Goal: Find specific page/section: Find specific page/section

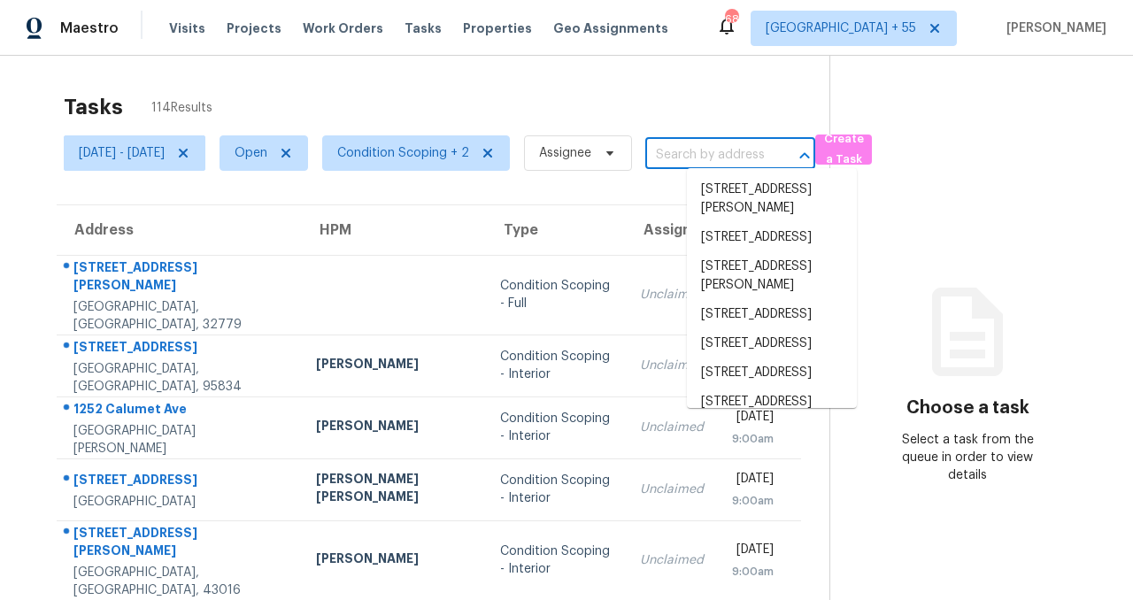
click at [720, 155] on input "text" at bounding box center [705, 155] width 120 height 27
paste input "644 Wamsutter Ln"
type input "644 Wamsutter Ln"
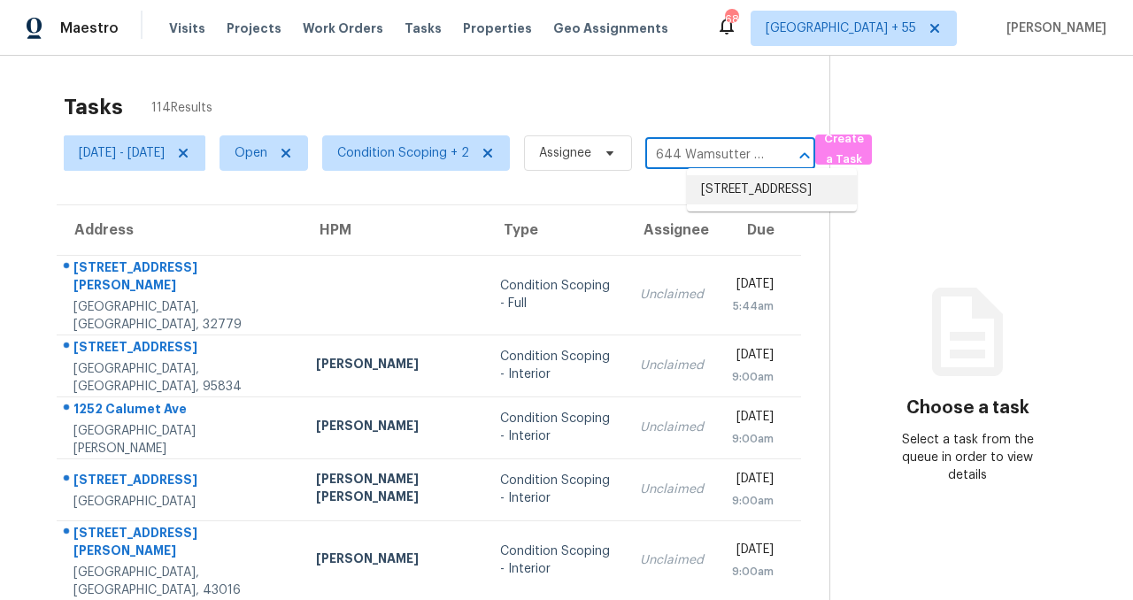
click at [732, 194] on li "[STREET_ADDRESS]" at bounding box center [772, 189] width 170 height 29
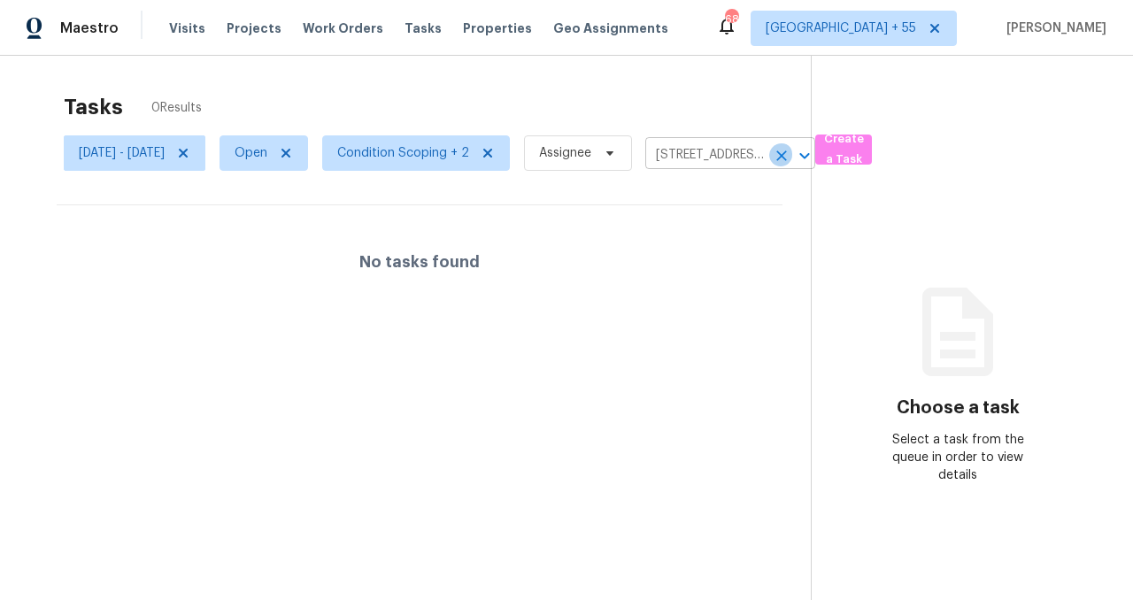
drag, startPoint x: 830, startPoint y: 149, endPoint x: 821, endPoint y: 150, distance: 9.9
click at [790, 150] on icon "Clear" at bounding box center [782, 156] width 18 height 18
click at [780, 150] on div at bounding box center [566, 300] width 1133 height 600
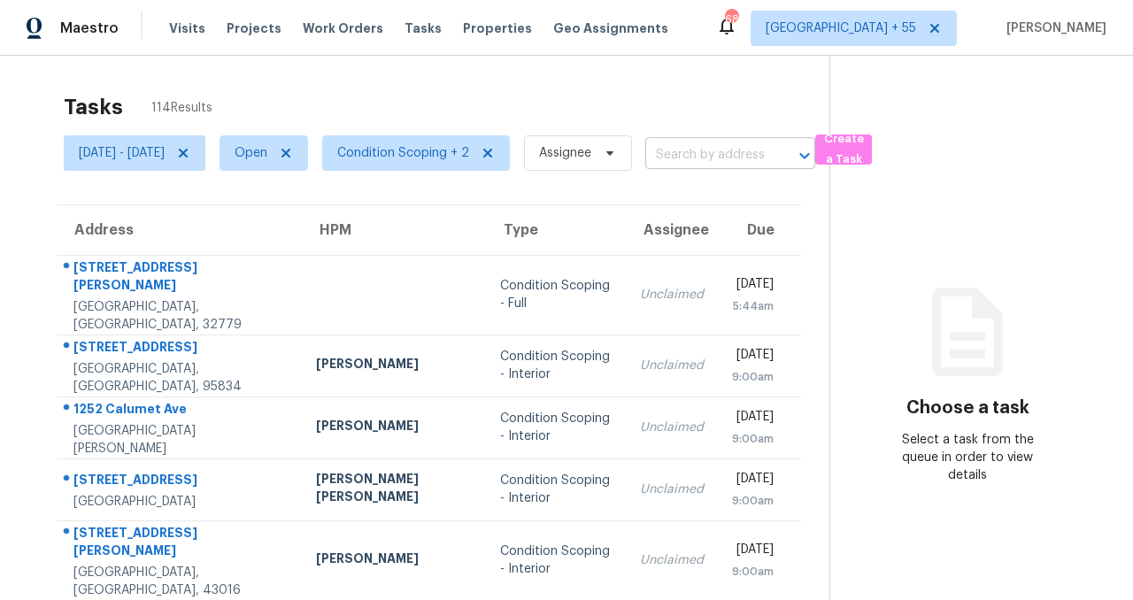
click at [766, 150] on input "text" at bounding box center [705, 155] width 120 height 27
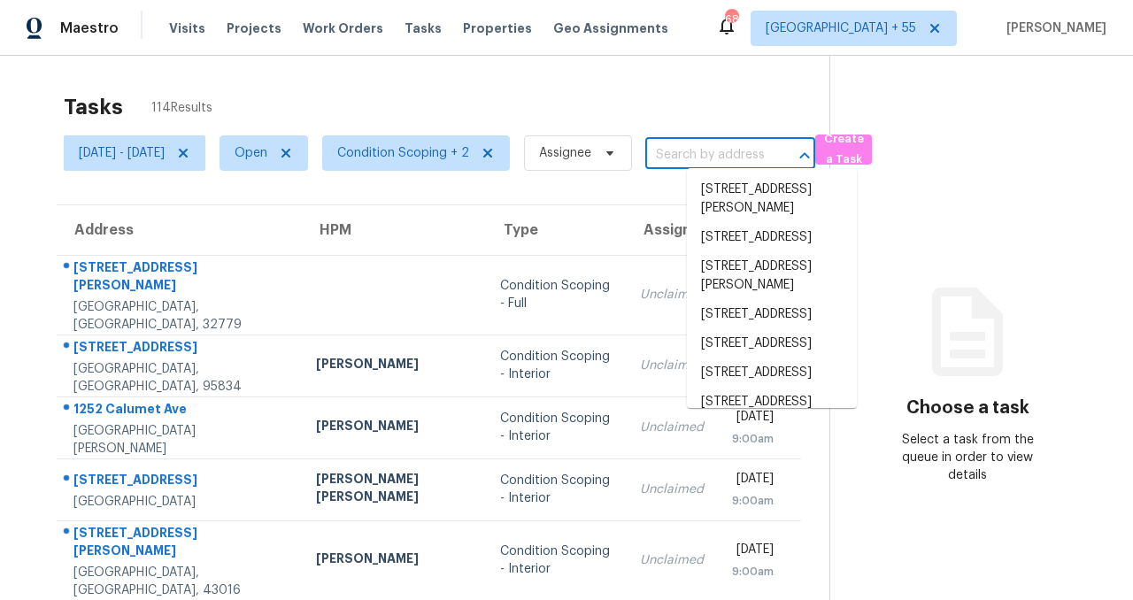
paste input "[STREET_ADDRESS]"
type input "[STREET_ADDRESS]"
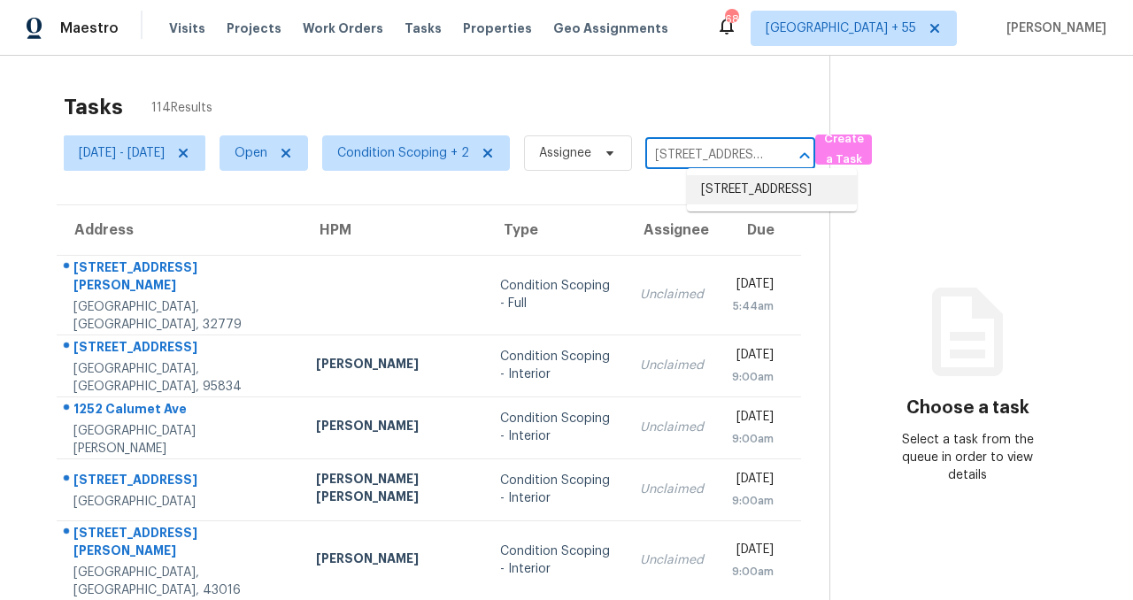
click at [739, 187] on li "[STREET_ADDRESS]" at bounding box center [772, 189] width 170 height 29
